Goal: Information Seeking & Learning: Learn about a topic

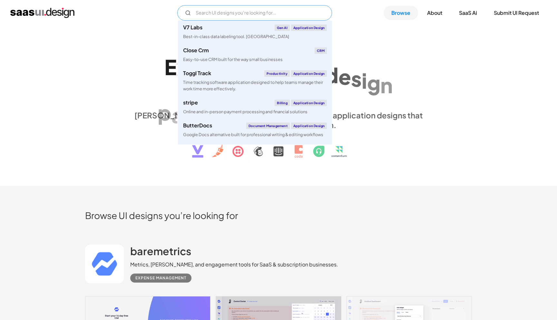
click at [267, 9] on input "Email Form" at bounding box center [254, 12] width 155 height 15
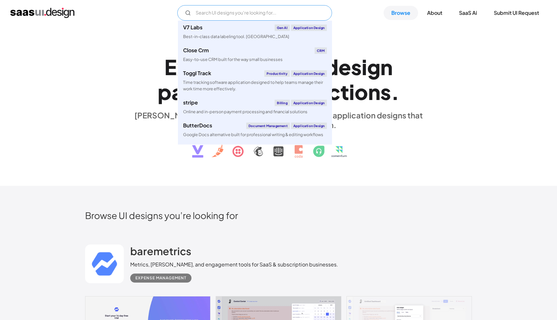
type input "c"
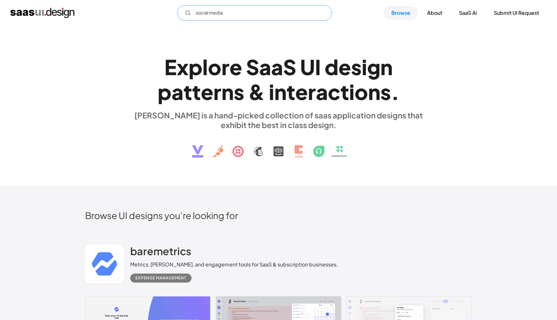
click at [299, 11] on input "social media" at bounding box center [254, 12] width 155 height 15
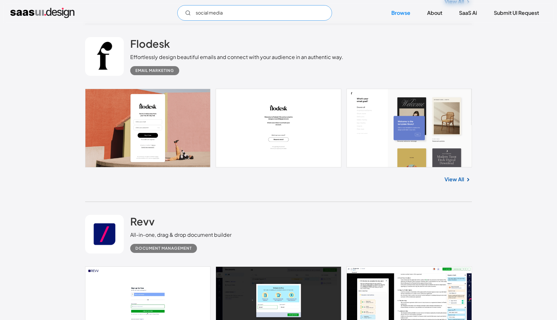
scroll to position [364, 0]
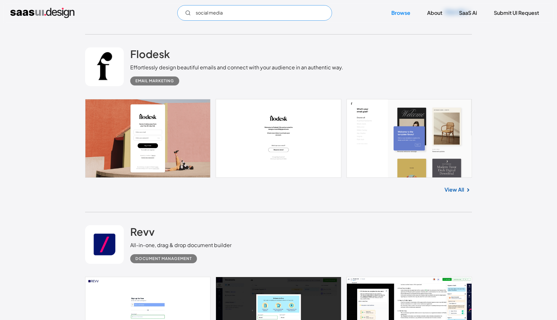
type input "social media"
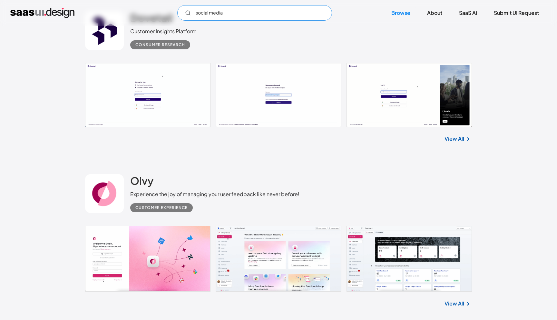
scroll to position [1220, 0]
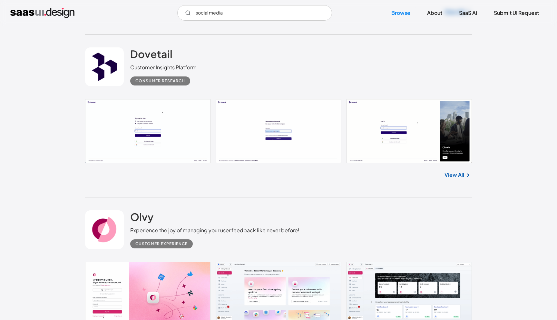
click at [112, 55] on link at bounding box center [104, 66] width 39 height 39
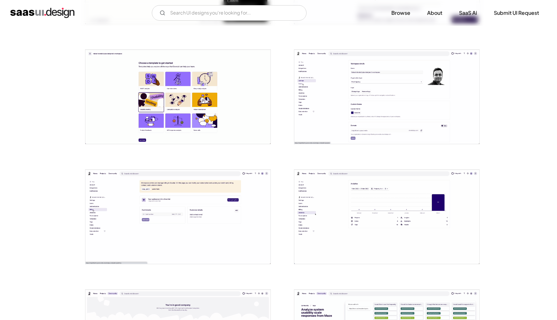
scroll to position [164, 0]
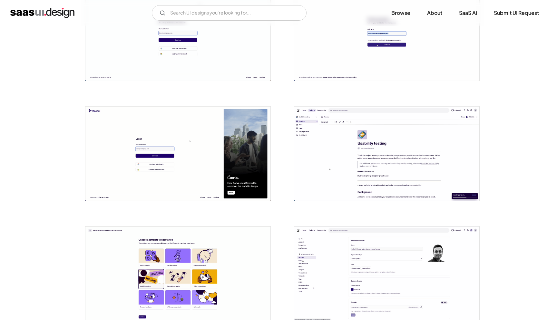
click at [350, 138] on img "open lightbox" at bounding box center [386, 153] width 185 height 94
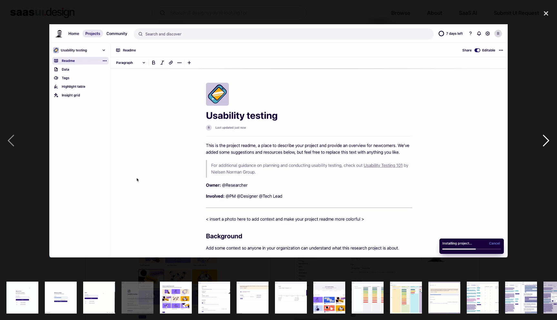
click at [540, 66] on div "next image" at bounding box center [546, 140] width 22 height 269
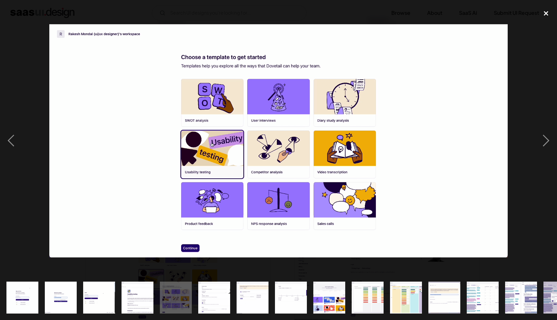
click at [546, 16] on div "close lightbox" at bounding box center [546, 13] width 22 height 14
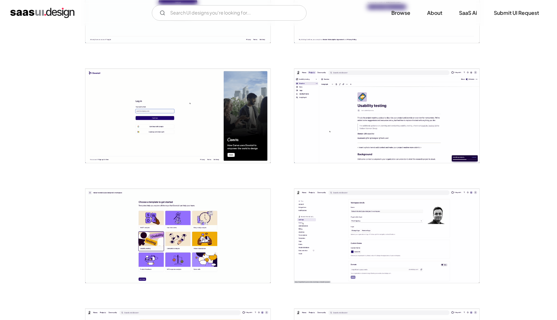
scroll to position [213, 0]
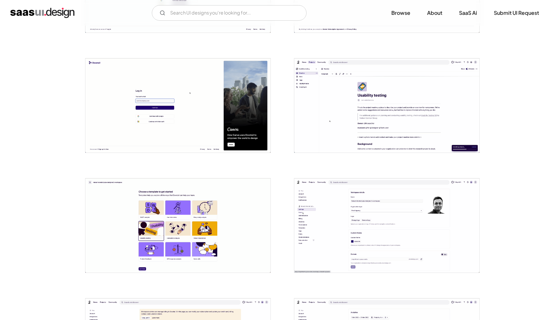
click at [222, 115] on img "open lightbox" at bounding box center [177, 105] width 185 height 94
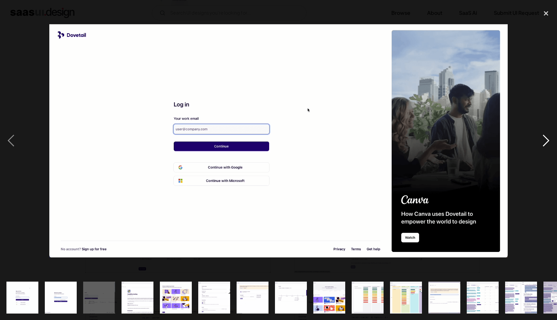
click at [545, 49] on div "next image" at bounding box center [546, 140] width 22 height 269
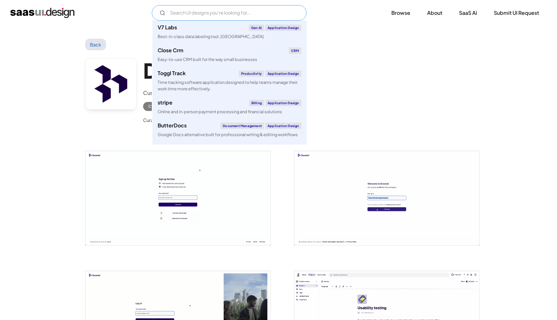
click at [237, 17] on input "Email Form" at bounding box center [229, 12] width 155 height 15
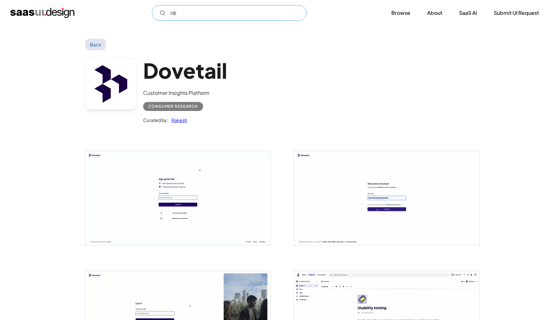
type input "с"
click at [248, 10] on input "calendar" at bounding box center [229, 12] width 155 height 15
drag, startPoint x: 201, startPoint y: 12, endPoint x: 104, endPoint y: 13, distance: 97.1
click at [104, 13] on div "calendar Not found ! Thank you! Your submission has been received! Oops! Someth…" at bounding box center [278, 12] width 537 height 15
type input "calendar"
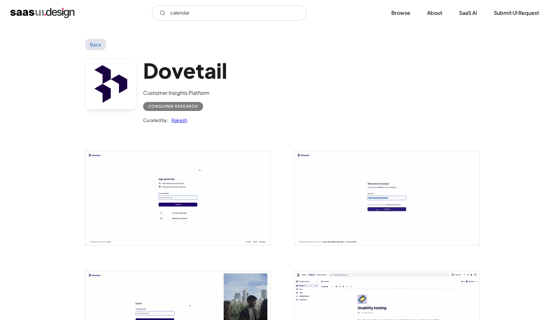
click at [38, 12] on img "home" at bounding box center [42, 13] width 64 height 10
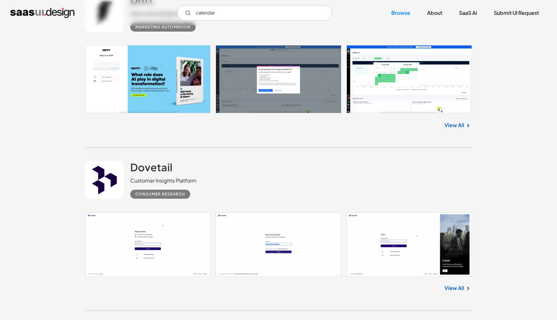
scroll to position [1106, 0]
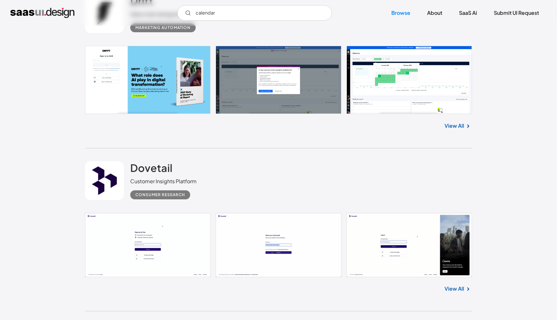
click at [223, 14] on input "calendar" at bounding box center [254, 12] width 155 height 15
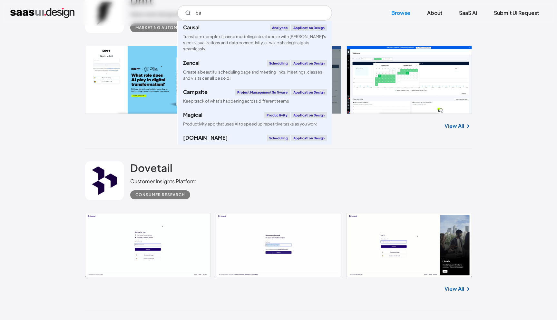
type input "c"
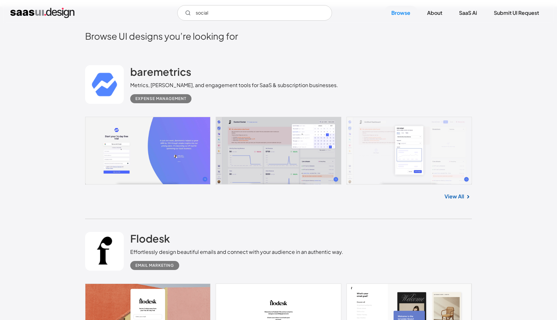
scroll to position [0, 0]
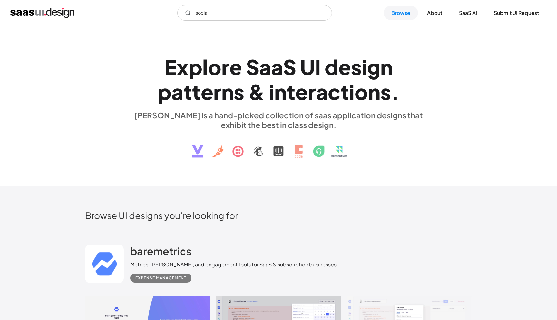
click at [413, 90] on h1 "E x p l o r e S a a S U I d e s i g n p a t t e r n s & i n t e r a c t i o n s…" at bounding box center [278, 79] width 297 height 50
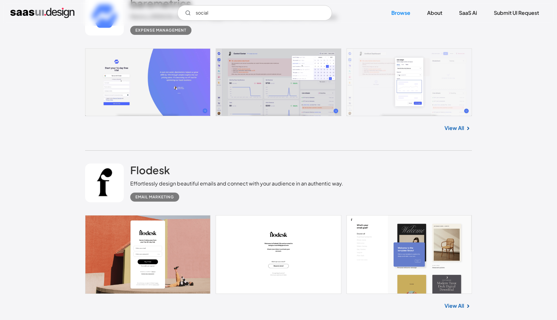
scroll to position [254, 0]
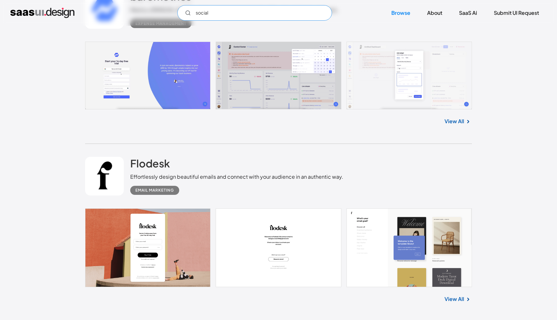
click at [231, 8] on input "social" at bounding box center [254, 12] width 155 height 15
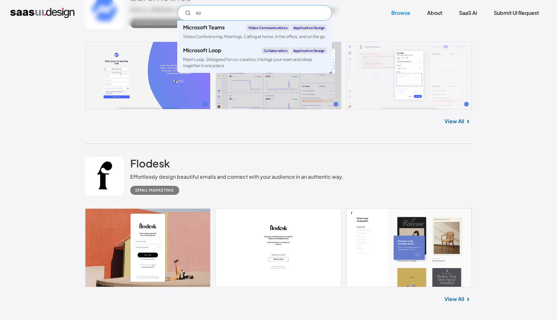
type input "s"
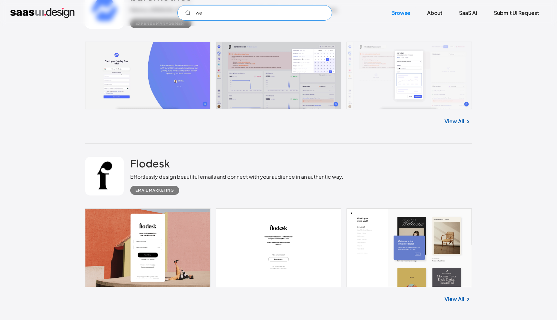
type input "w"
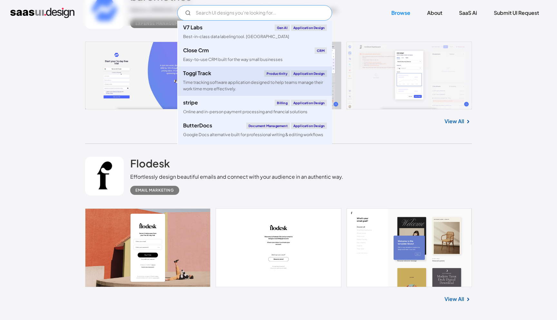
click at [219, 88] on div "Time tracking software application designed to help teams manage their work tim…" at bounding box center [255, 85] width 144 height 12
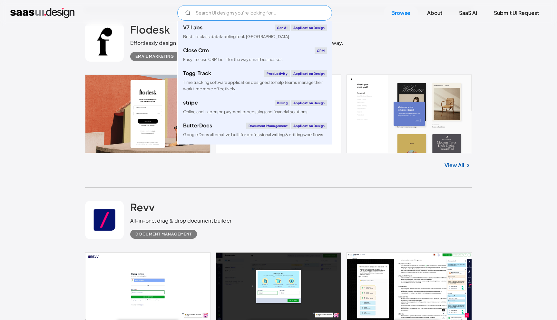
scroll to position [409, 0]
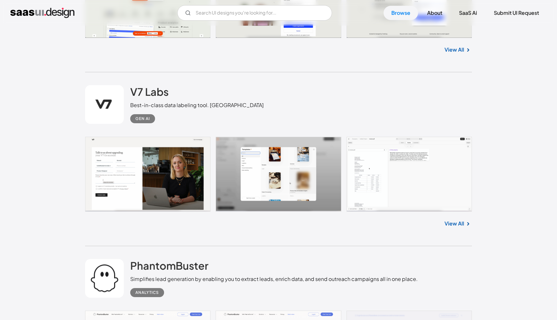
scroll to position [2538, 0]
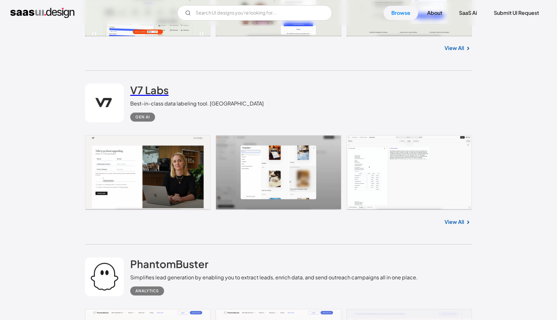
click at [143, 88] on h2 "V7 Labs" at bounding box center [149, 90] width 38 height 13
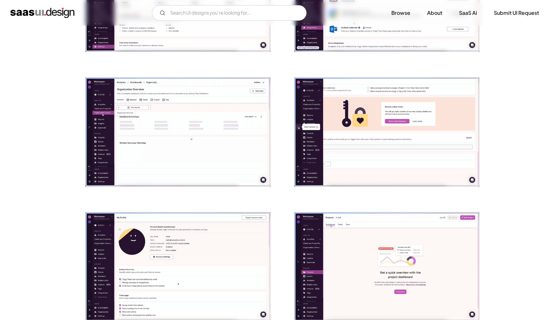
scroll to position [211, 0]
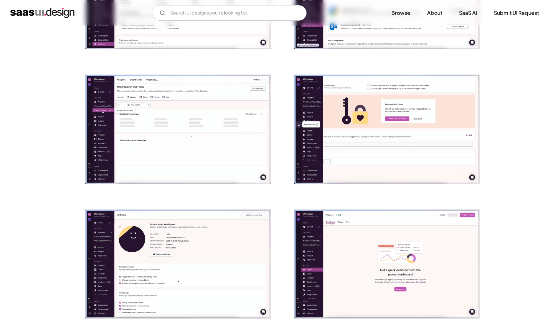
click at [41, 6] on div "V7 Labs Gen AI Application Design Best-in-class data labeling tool. GenAI Close…" at bounding box center [278, 12] width 537 height 15
click at [38, 19] on div "V7 Labs Gen AI Application Design Best-in-class data labeling tool. GenAI Close…" at bounding box center [278, 12] width 537 height 15
click at [39, 10] on img "home" at bounding box center [42, 13] width 64 height 10
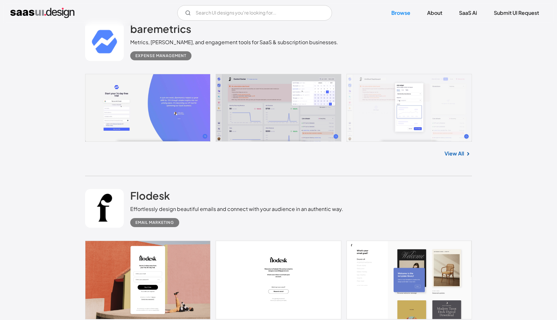
scroll to position [223, 0]
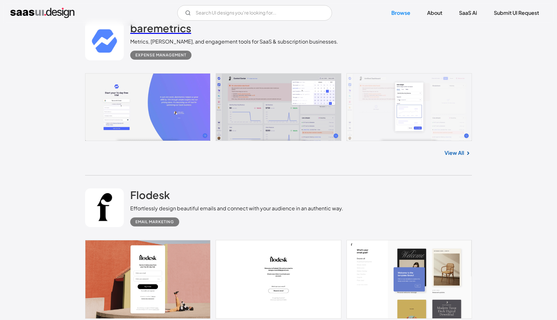
click at [149, 31] on h2 "baremetrics" at bounding box center [160, 28] width 61 height 13
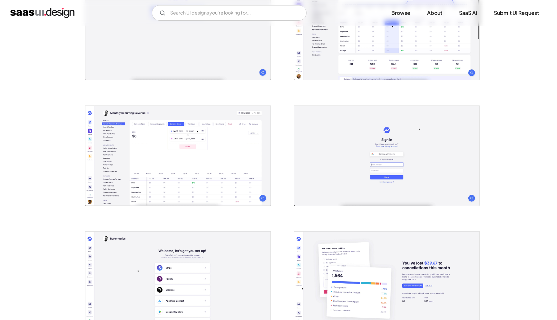
scroll to position [540, 0]
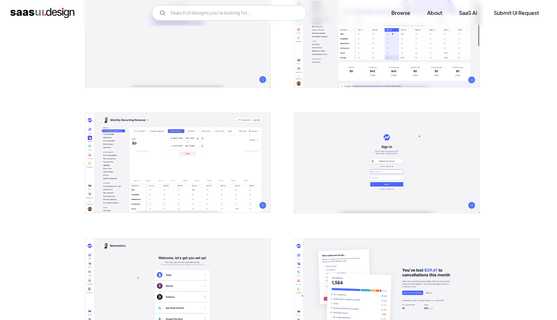
click at [28, 11] on img "home" at bounding box center [42, 13] width 64 height 10
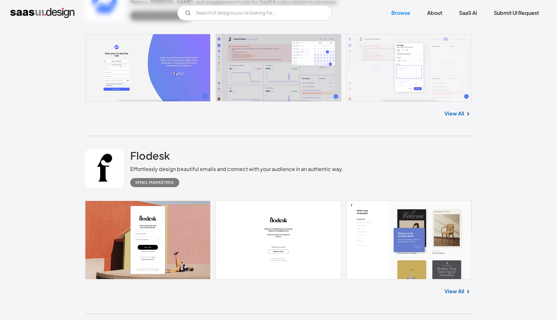
scroll to position [274, 0]
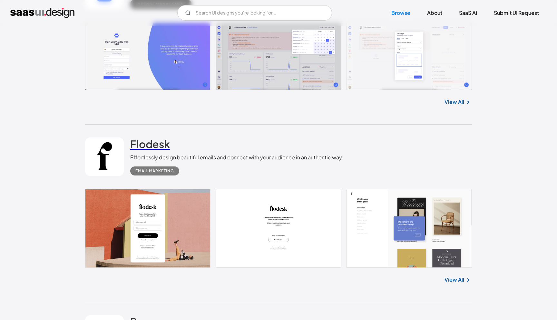
click at [144, 148] on h2 "Flodesk" at bounding box center [150, 143] width 40 height 13
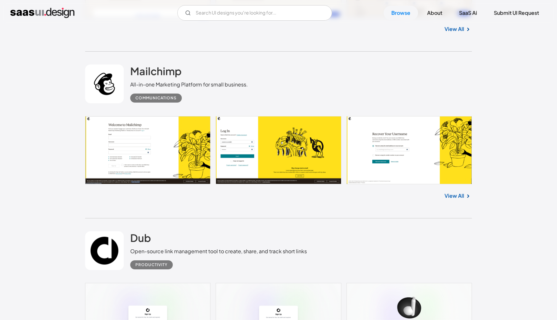
scroll to position [2908, 0]
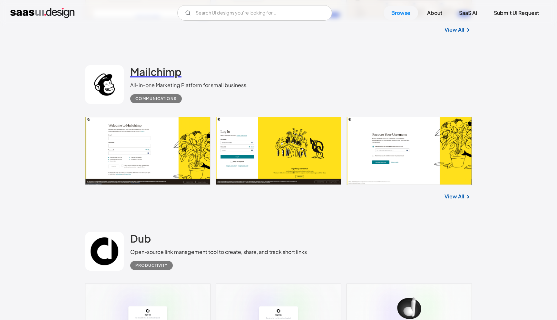
click at [162, 72] on h2 "Mailchimp" at bounding box center [155, 71] width 51 height 13
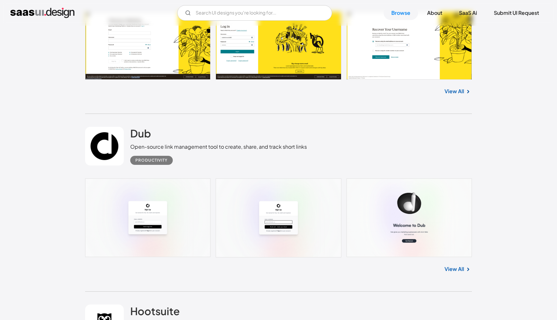
scroll to position [3011, 0]
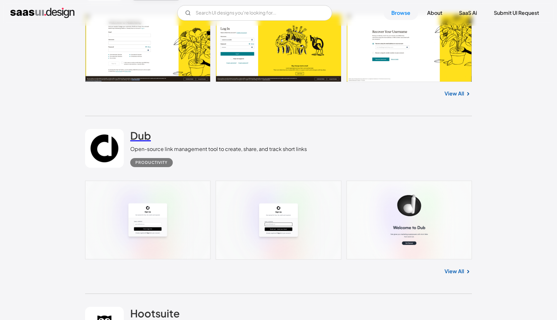
click at [139, 134] on h2 "Dub" at bounding box center [140, 135] width 21 height 13
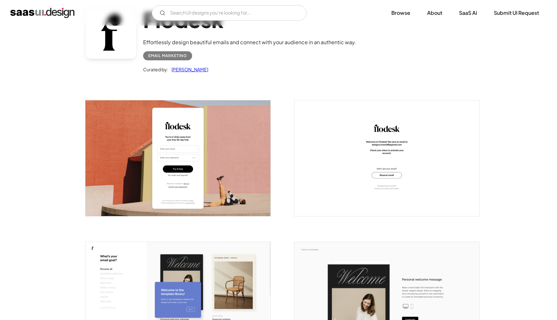
scroll to position [50, 0]
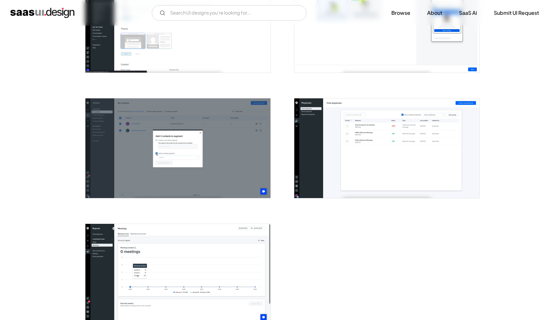
scroll to position [1612, 0]
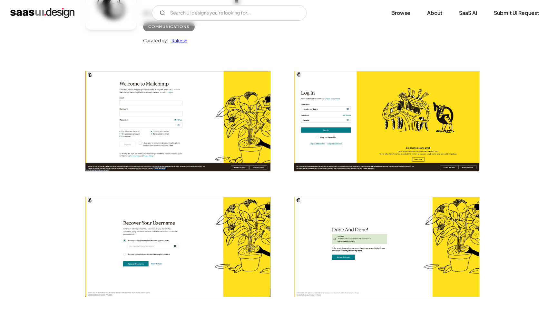
scroll to position [113, 0]
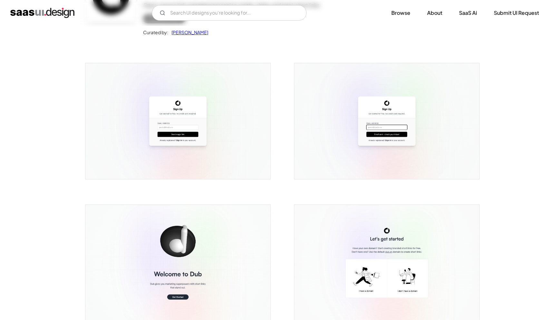
scroll to position [303, 0]
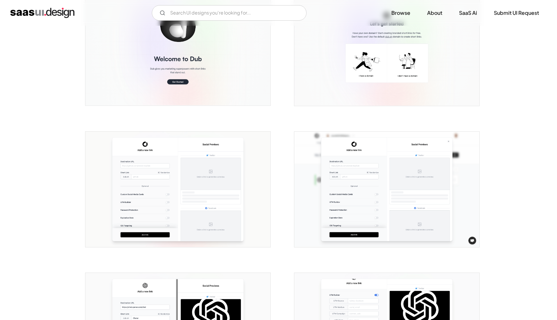
click at [208, 168] on img "open lightbox" at bounding box center [177, 190] width 185 height 116
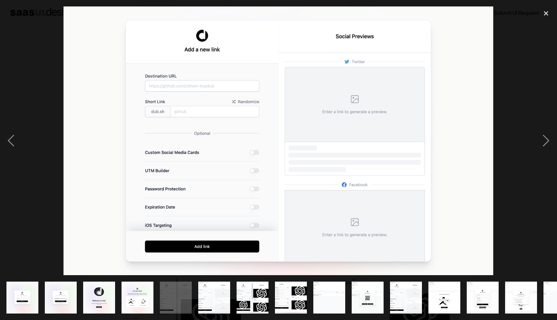
click at [522, 111] on div at bounding box center [278, 140] width 557 height 269
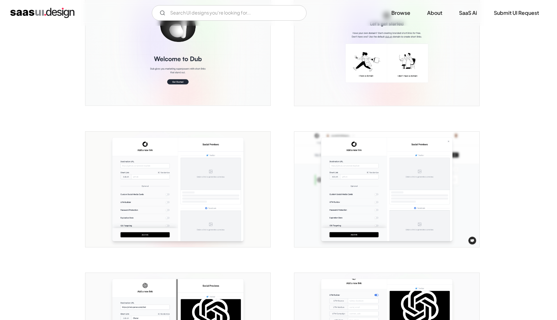
click at [407, 163] on img "open lightbox" at bounding box center [386, 190] width 185 height 116
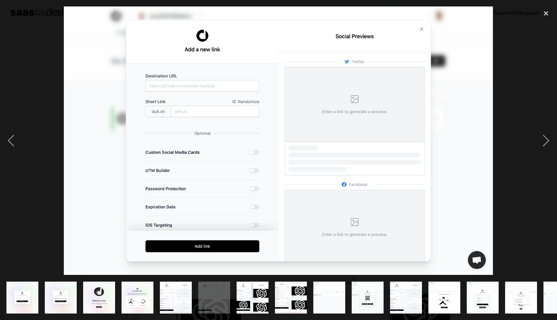
click at [529, 77] on div at bounding box center [278, 140] width 557 height 269
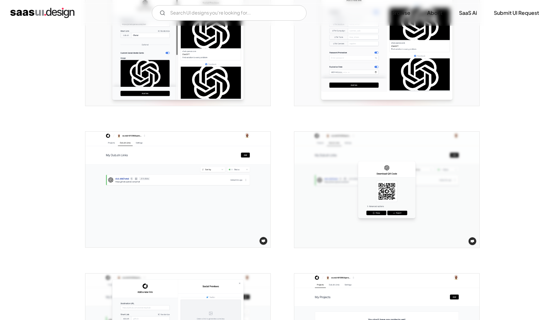
scroll to position [585, 0]
click at [112, 212] on img "open lightbox" at bounding box center [177, 190] width 185 height 116
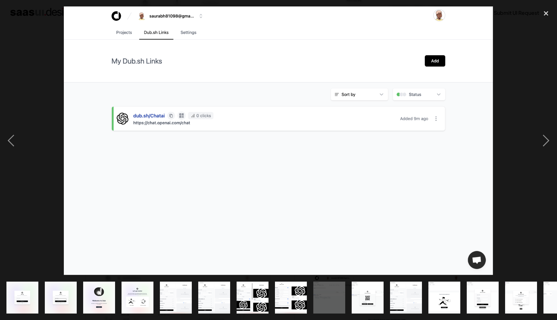
click at [520, 84] on div at bounding box center [278, 140] width 557 height 269
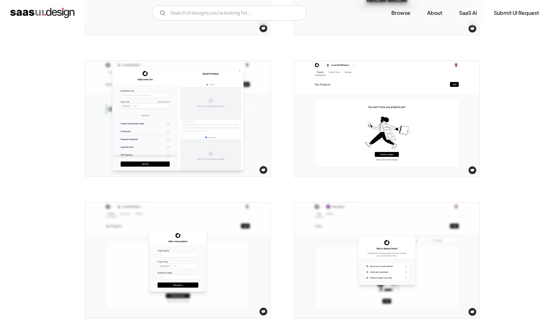
scroll to position [791, 0]
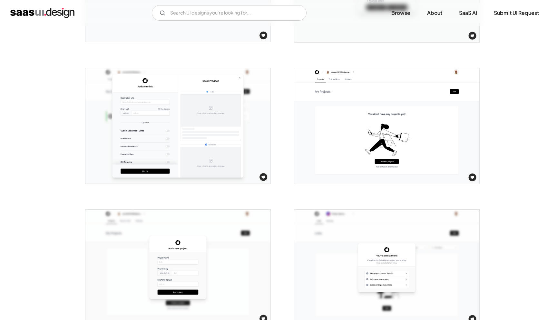
click at [149, 129] on img "open lightbox" at bounding box center [177, 126] width 185 height 116
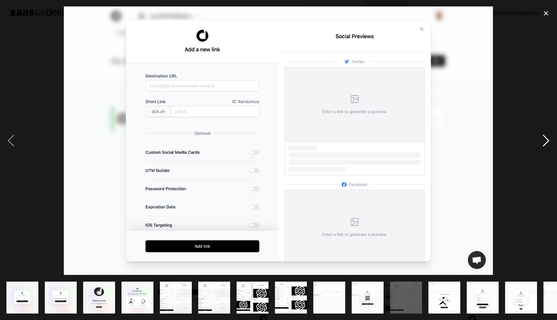
click at [556, 63] on div "next image" at bounding box center [546, 140] width 22 height 269
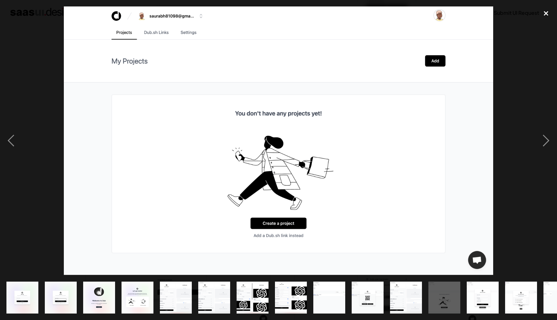
click at [547, 12] on div "close lightbox" at bounding box center [546, 13] width 22 height 14
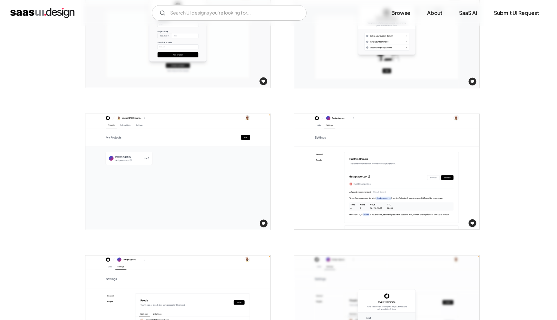
scroll to position [1059, 0]
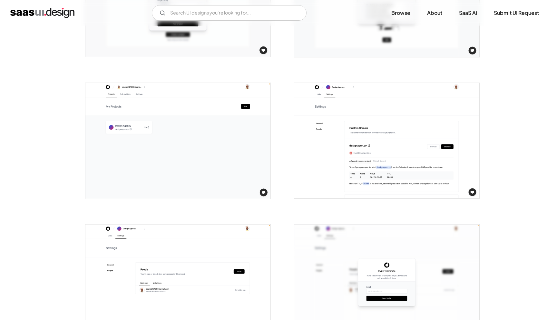
click at [391, 146] on img "open lightbox" at bounding box center [386, 141] width 185 height 116
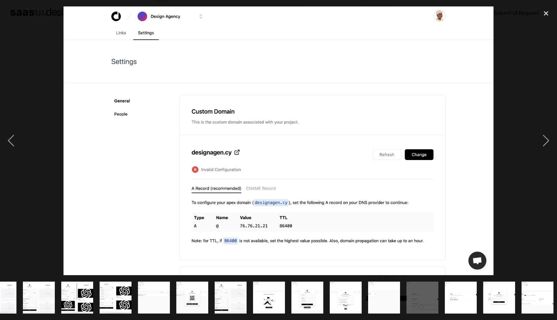
scroll to position [0, 178]
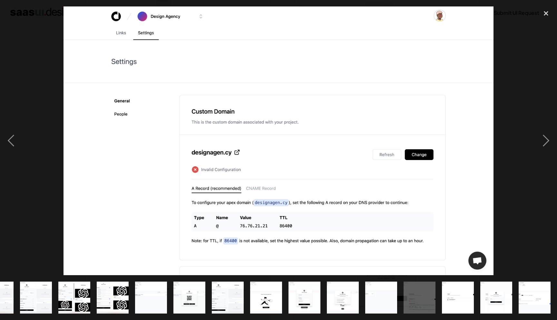
click at [526, 81] on div at bounding box center [278, 140] width 557 height 269
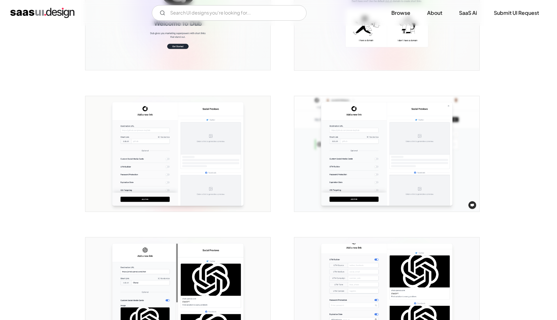
scroll to position [341, 0]
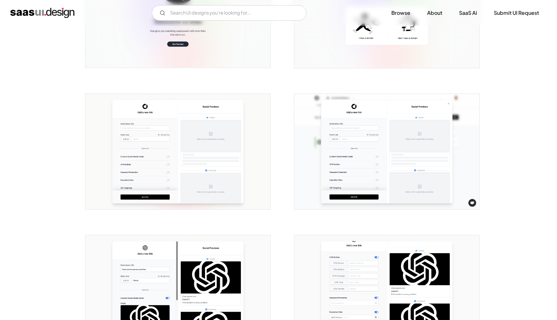
click at [161, 152] on img "open lightbox" at bounding box center [177, 152] width 185 height 116
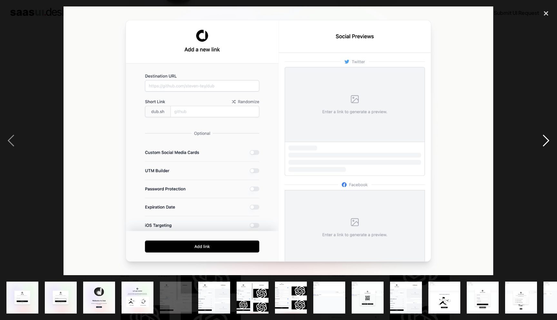
click at [540, 133] on div "next image" at bounding box center [546, 140] width 22 height 269
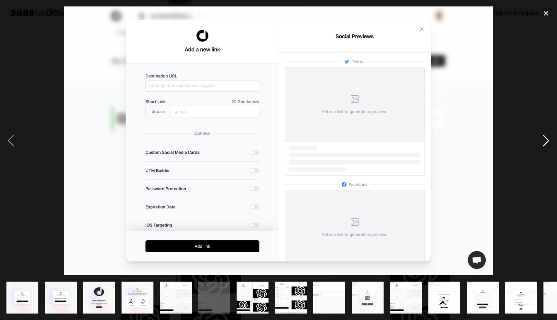
click at [540, 133] on div "next image" at bounding box center [546, 140] width 22 height 269
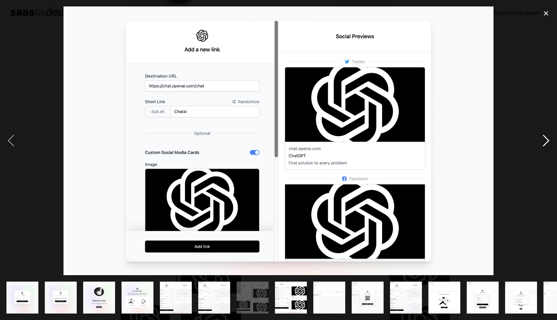
click at [548, 148] on div "next image" at bounding box center [546, 140] width 22 height 269
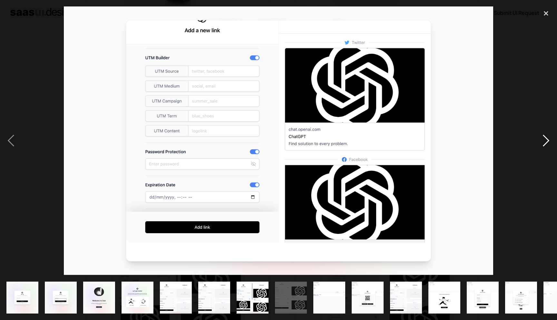
click at [548, 146] on div "next image" at bounding box center [546, 140] width 22 height 269
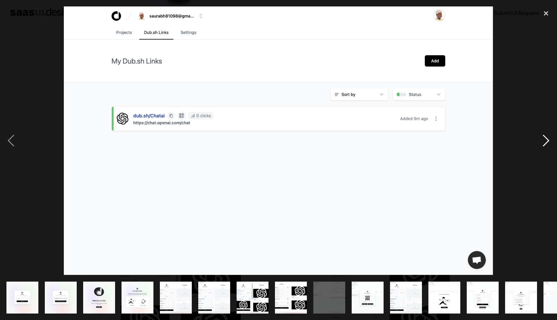
click at [548, 146] on div "next image" at bounding box center [546, 140] width 22 height 269
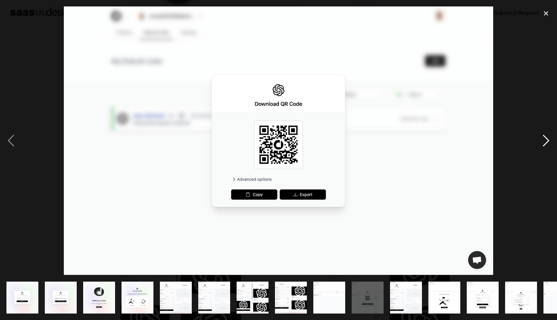
click at [548, 146] on div "next image" at bounding box center [546, 140] width 22 height 269
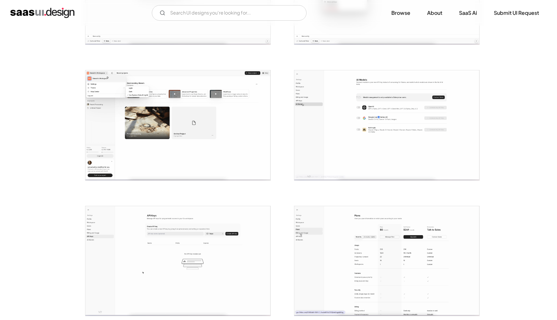
scroll to position [489, 0]
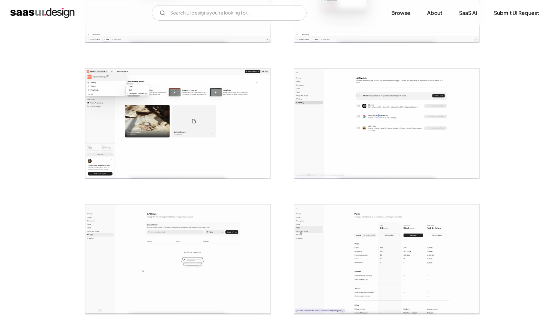
click at [186, 247] on img "open lightbox" at bounding box center [177, 259] width 185 height 110
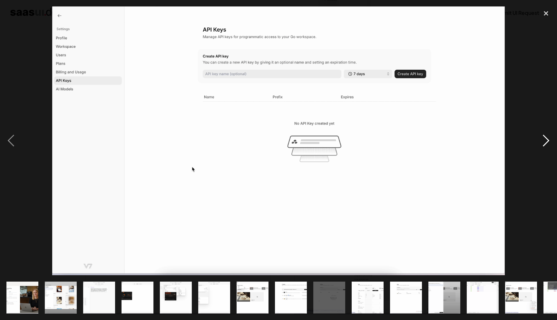
click at [557, 31] on div "next image" at bounding box center [546, 140] width 22 height 269
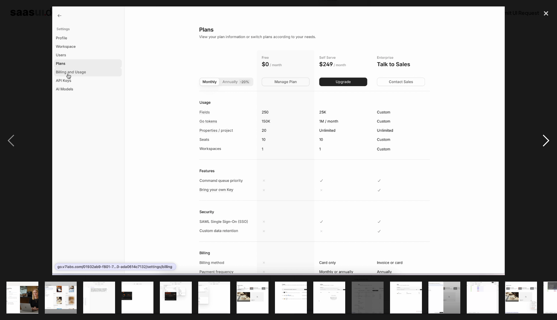
click at [548, 34] on div "next image" at bounding box center [546, 140] width 22 height 269
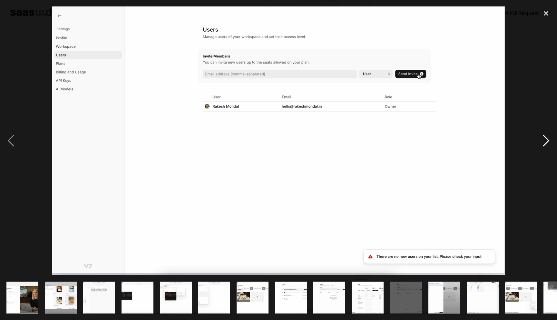
click at [548, 34] on div "next image" at bounding box center [546, 140] width 22 height 269
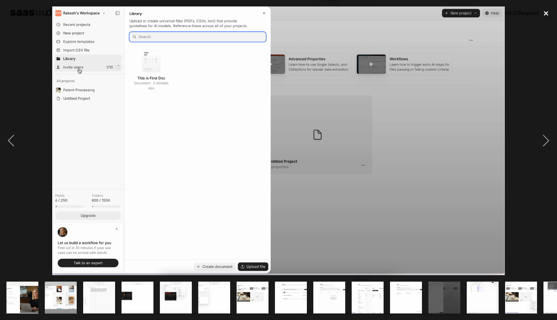
click at [544, 13] on div "close lightbox" at bounding box center [546, 13] width 22 height 14
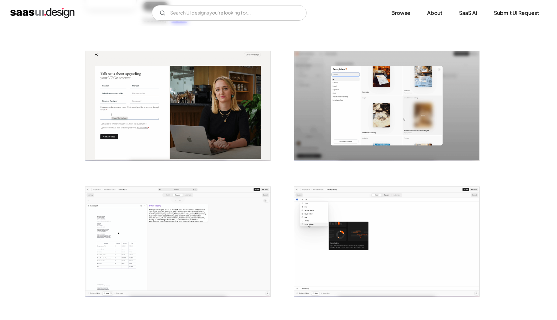
scroll to position [99, 0]
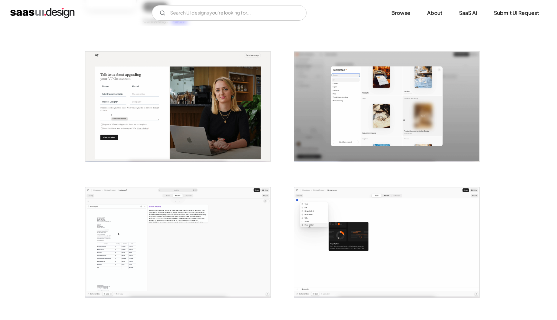
click at [211, 212] on img "open lightbox" at bounding box center [177, 242] width 185 height 110
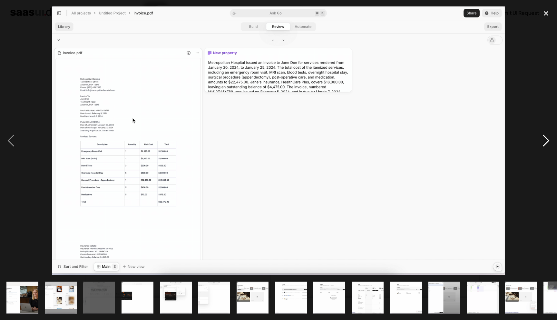
click at [556, 31] on div "next image" at bounding box center [546, 140] width 22 height 269
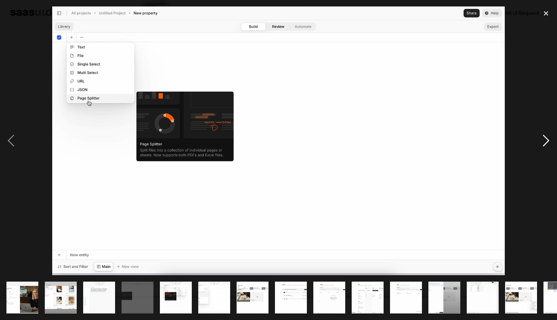
click at [535, 135] on div "next image" at bounding box center [546, 140] width 22 height 269
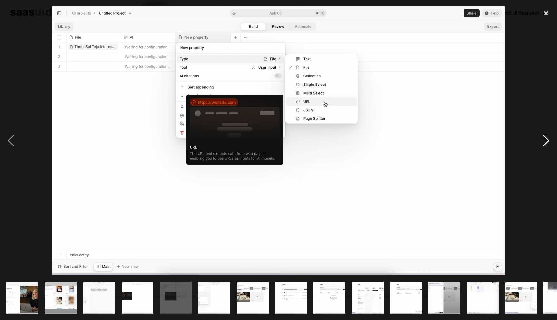
click at [535, 135] on div "next image" at bounding box center [546, 140] width 22 height 269
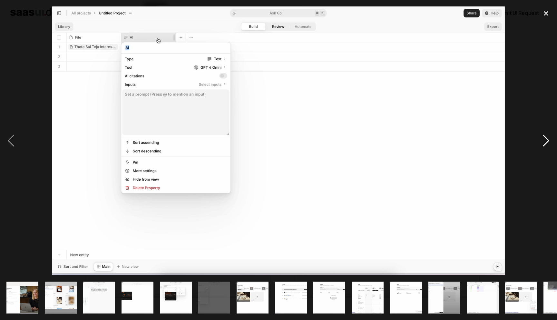
click at [535, 135] on div "next image" at bounding box center [546, 140] width 22 height 269
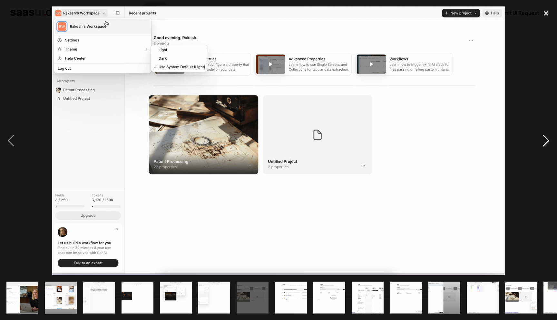
click at [535, 135] on div "next image" at bounding box center [546, 140] width 22 height 269
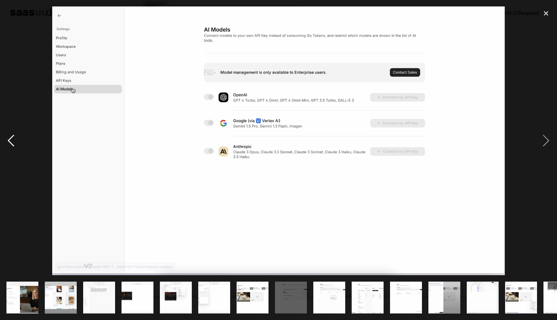
click at [4, 134] on div "previous image" at bounding box center [11, 140] width 22 height 269
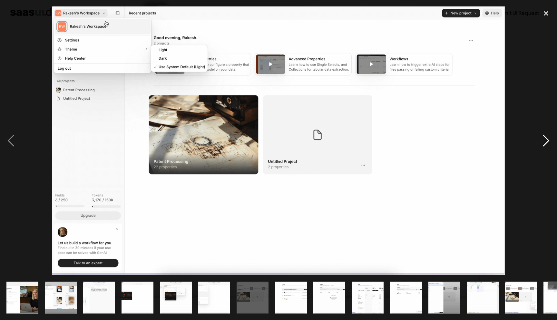
click at [554, 143] on div "next image" at bounding box center [546, 140] width 22 height 269
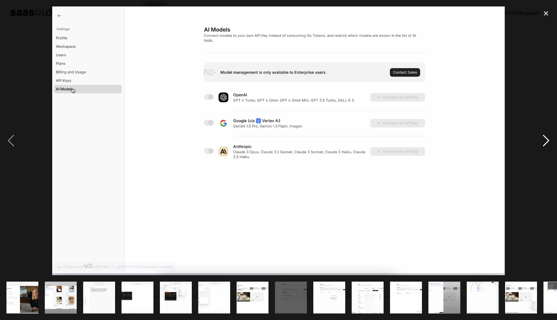
click at [554, 143] on div "next image" at bounding box center [546, 140] width 22 height 269
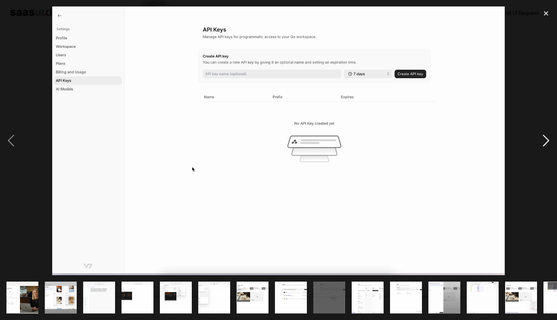
click at [542, 141] on div "next image" at bounding box center [546, 140] width 22 height 269
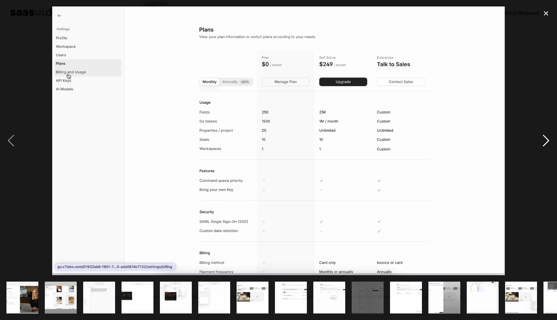
click at [542, 141] on div "next image" at bounding box center [546, 140] width 22 height 269
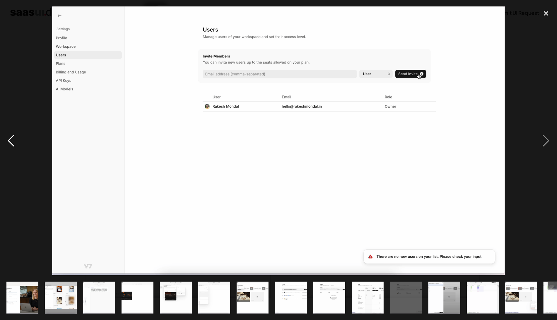
click at [15, 145] on div "previous image" at bounding box center [11, 140] width 22 height 269
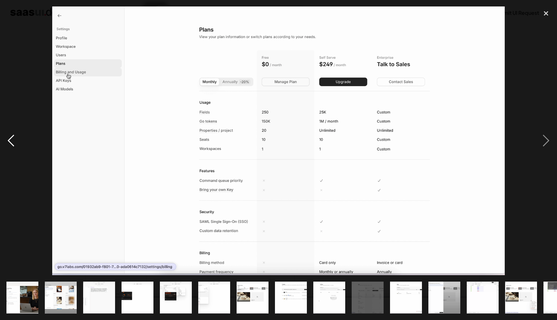
click at [15, 145] on div "previous image" at bounding box center [11, 140] width 22 height 269
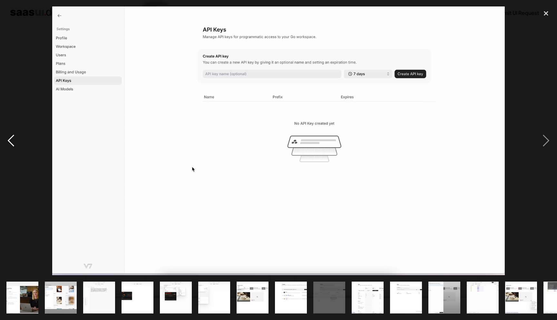
click at [14, 144] on div "previous image" at bounding box center [11, 140] width 22 height 269
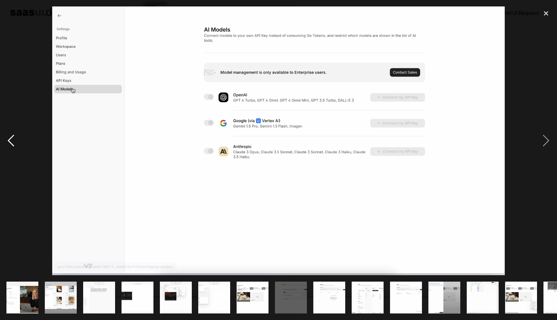
click at [14, 144] on div "previous image" at bounding box center [11, 140] width 22 height 269
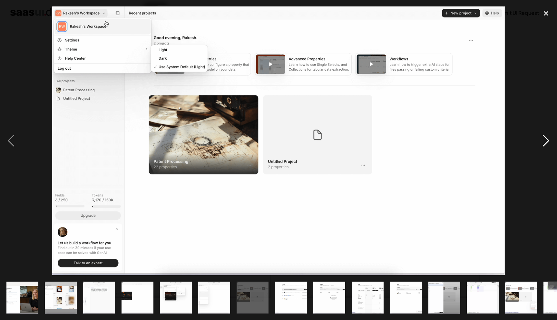
click at [549, 144] on div "next image" at bounding box center [546, 140] width 22 height 269
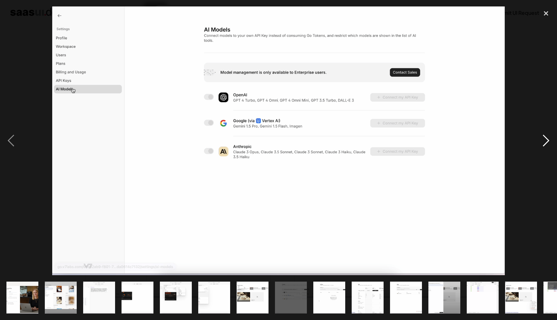
click at [545, 138] on div "next image" at bounding box center [546, 140] width 22 height 269
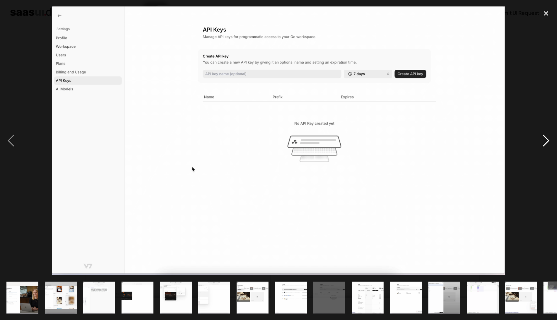
click at [545, 138] on div "next image" at bounding box center [546, 140] width 22 height 269
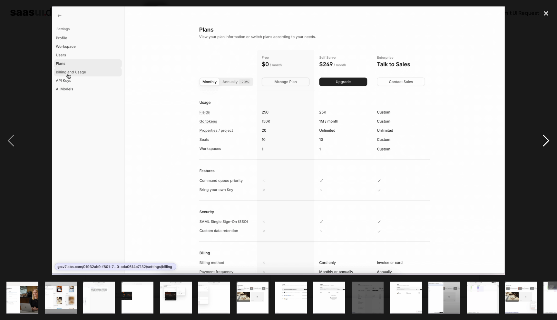
click at [540, 147] on div "next image" at bounding box center [546, 140] width 22 height 269
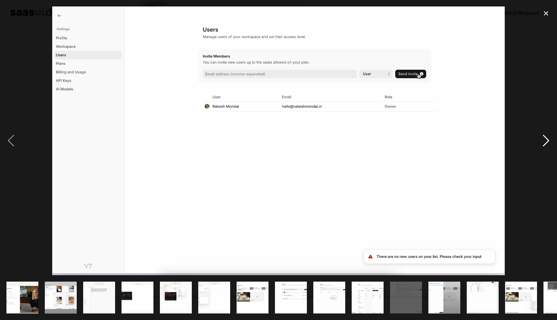
click at [540, 147] on div "next image" at bounding box center [546, 140] width 22 height 269
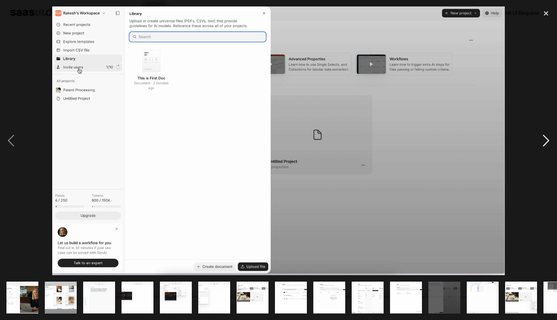
click at [540, 147] on div "next image" at bounding box center [546, 140] width 22 height 269
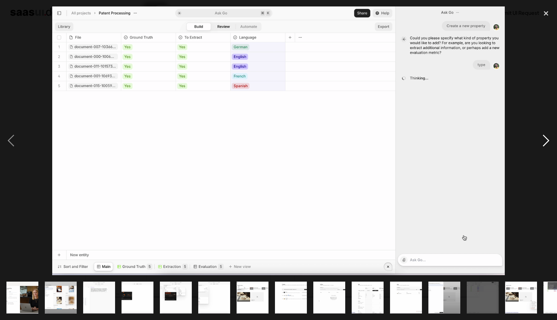
click at [540, 147] on div "next image" at bounding box center [546, 140] width 22 height 269
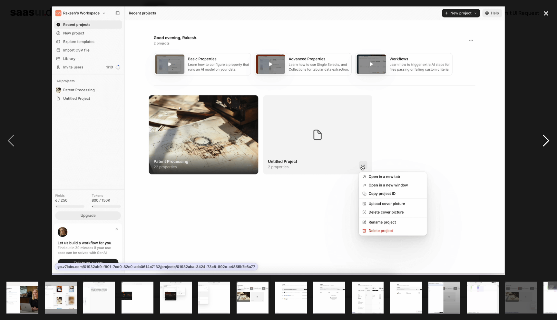
click at [540, 144] on div "next image" at bounding box center [546, 140] width 22 height 269
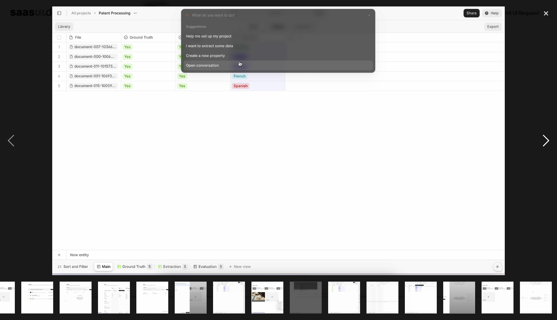
scroll to position [0, 255]
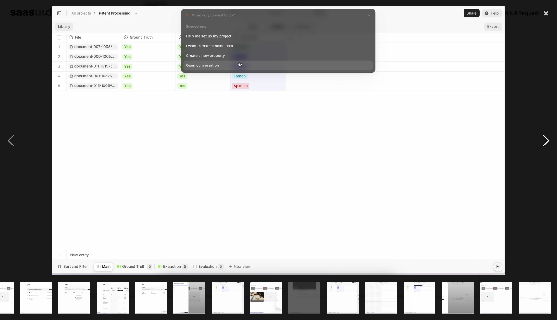
click at [540, 144] on div "next image" at bounding box center [546, 140] width 22 height 269
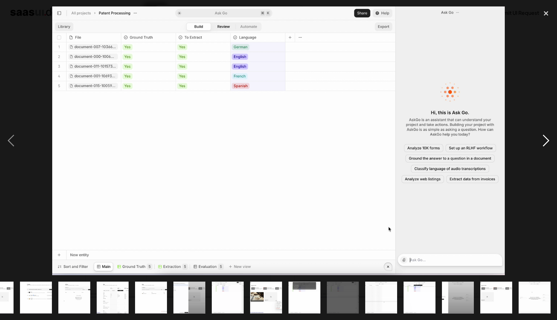
click at [540, 144] on div "next image" at bounding box center [546, 140] width 22 height 269
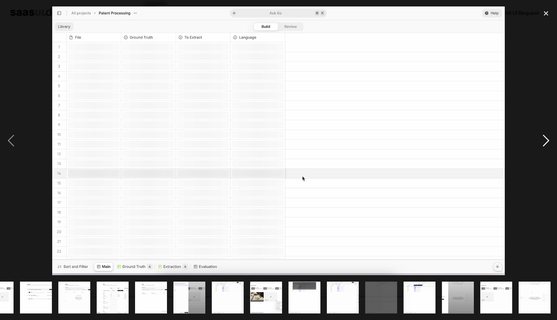
click at [540, 144] on div "next image" at bounding box center [546, 140] width 22 height 269
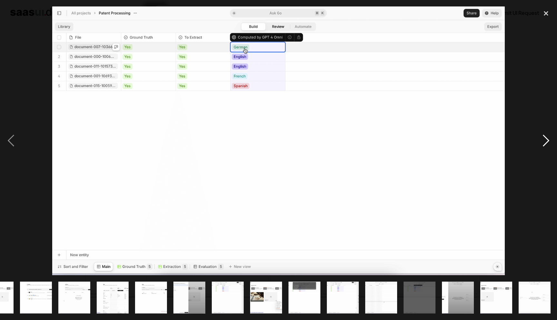
click at [540, 144] on div "next image" at bounding box center [546, 140] width 22 height 269
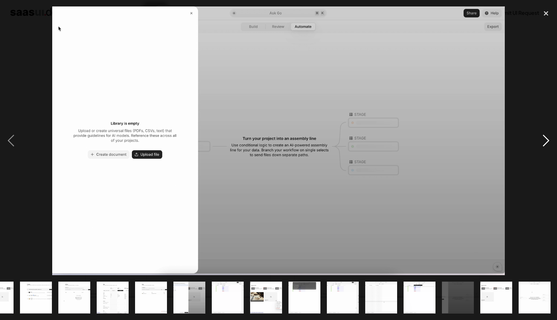
click at [540, 144] on div "next image" at bounding box center [546, 140] width 22 height 269
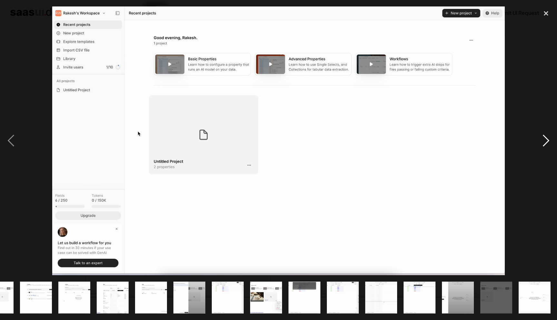
click at [556, 142] on div "next image" at bounding box center [546, 140] width 22 height 269
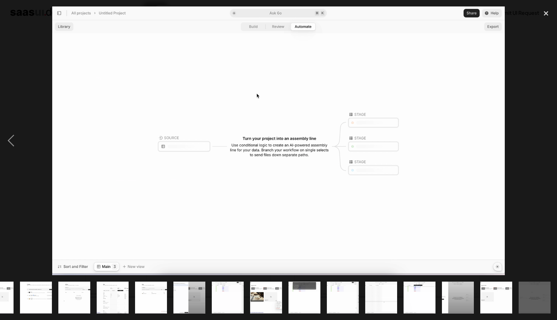
click at [556, 142] on div "next image" at bounding box center [546, 140] width 22 height 269
click at [8, 144] on div "previous image" at bounding box center [11, 140] width 22 height 269
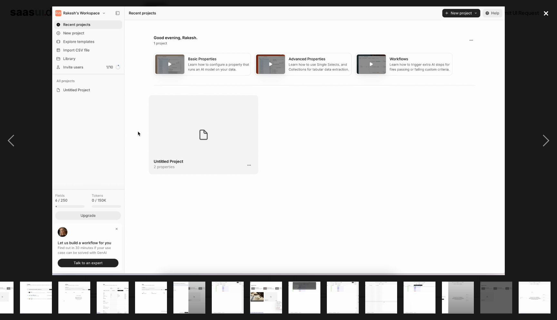
click at [548, 15] on div "close lightbox" at bounding box center [546, 13] width 22 height 14
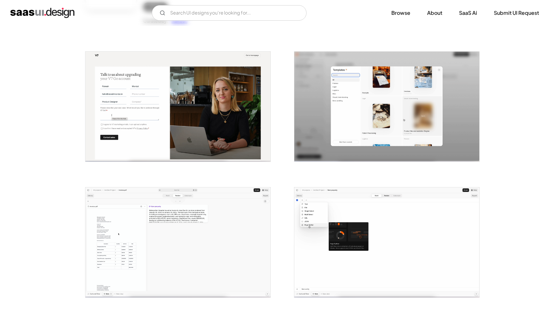
scroll to position [0, 0]
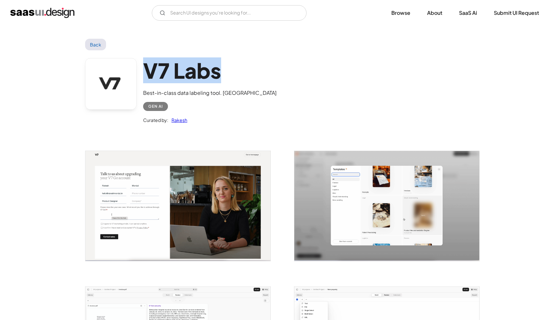
drag, startPoint x: 235, startPoint y: 75, endPoint x: 145, endPoint y: 75, distance: 90.0
click at [145, 75] on h1 "V7 Labs" at bounding box center [210, 70] width 134 height 25
copy h1 "V7 Labs"
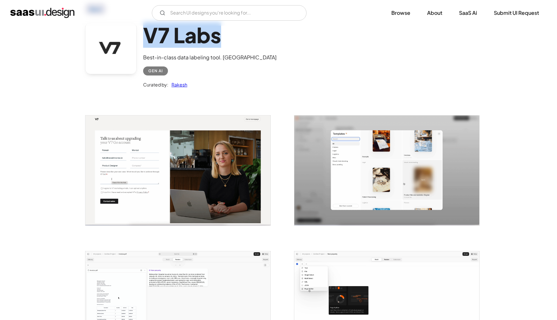
scroll to position [35, 0]
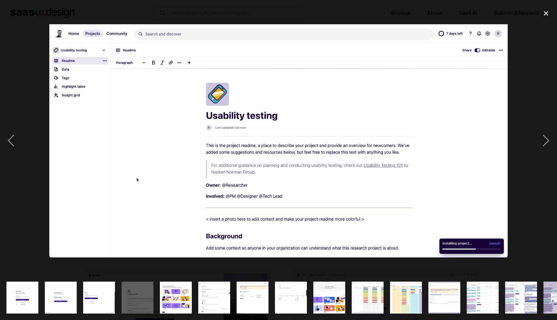
scroll to position [213, 0]
click at [549, 11] on div "close lightbox" at bounding box center [546, 13] width 22 height 14
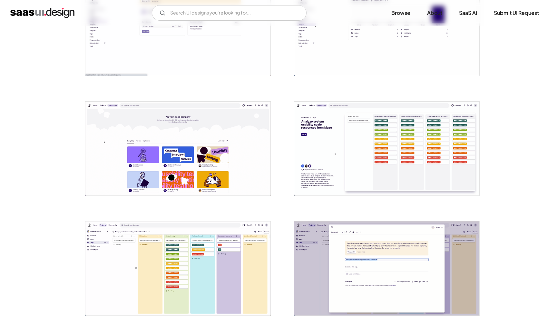
scroll to position [598, 0]
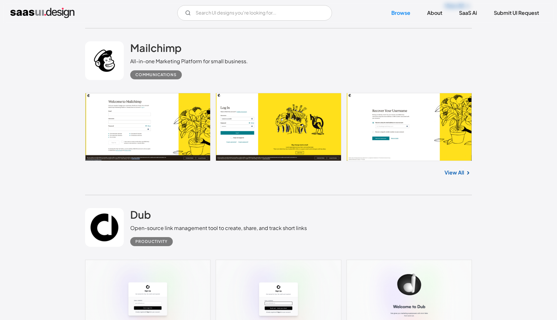
scroll to position [2931, 0]
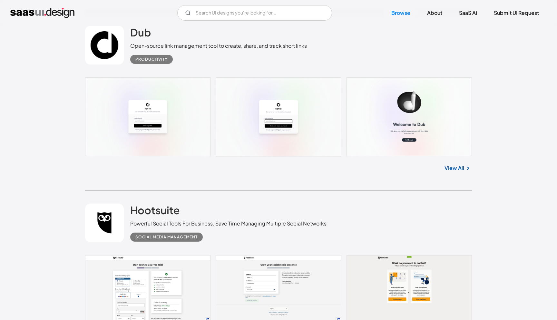
scroll to position [3114, 0]
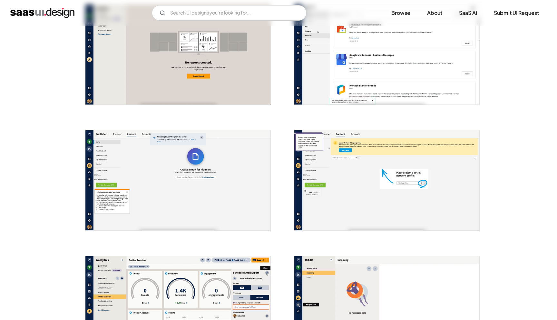
scroll to position [649, 0]
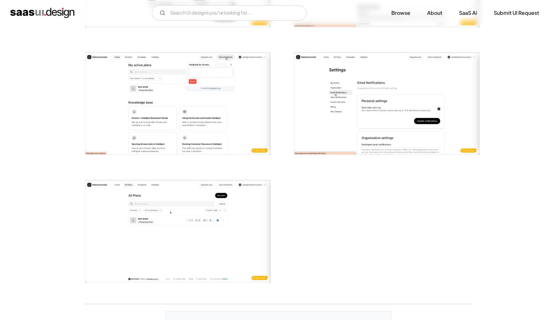
scroll to position [1247, 0]
click at [185, 228] on img "open lightbox" at bounding box center [177, 231] width 185 height 102
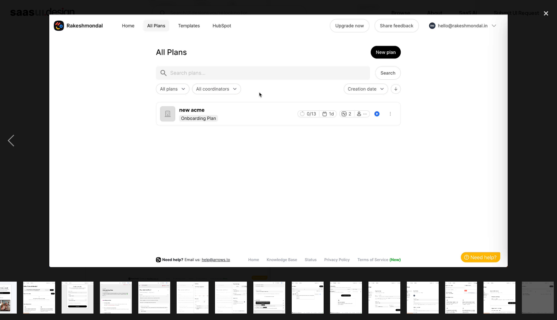
scroll to position [0, 255]
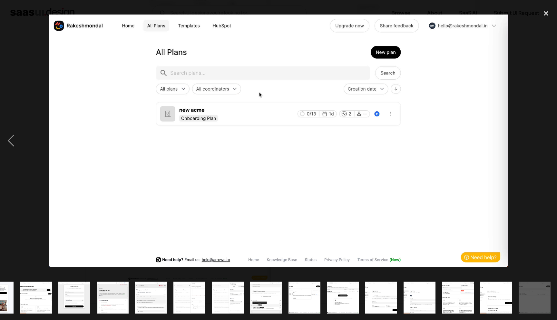
click at [528, 76] on div at bounding box center [278, 140] width 557 height 269
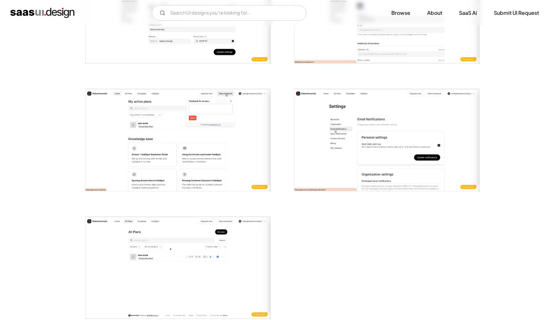
scroll to position [1208, 0]
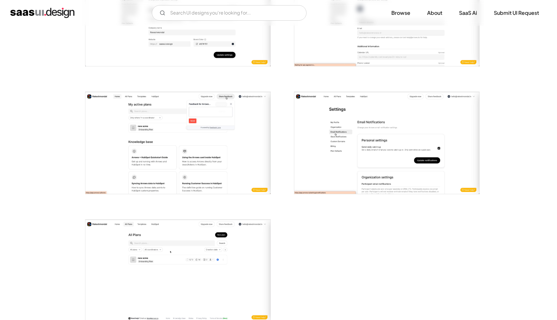
click at [394, 141] on img "open lightbox" at bounding box center [386, 143] width 185 height 102
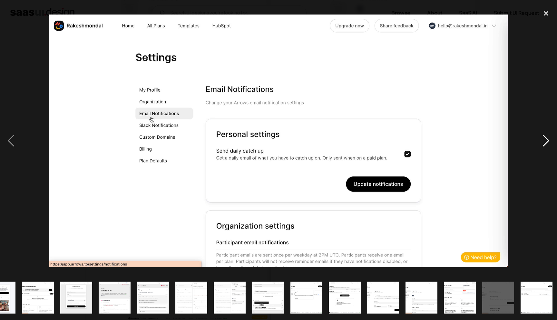
scroll to position [0, 255]
